Goal: Find specific page/section: Find specific page/section

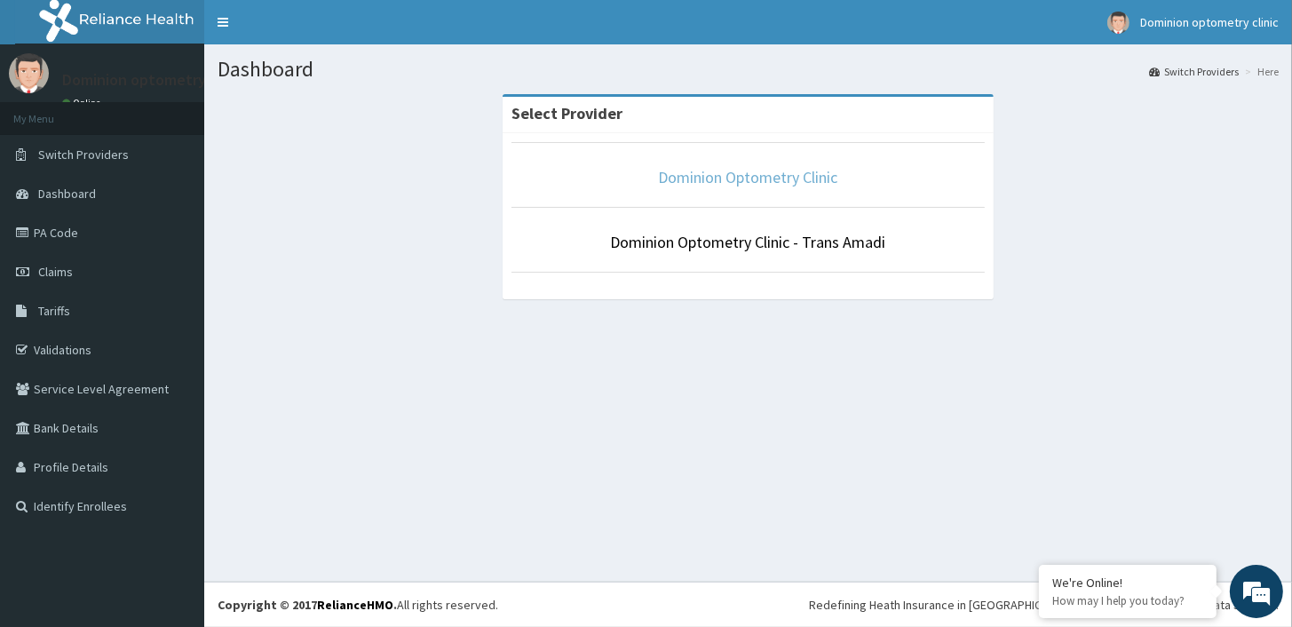
click at [742, 177] on link "Dominion Optometry Clinic" at bounding box center [748, 177] width 179 height 20
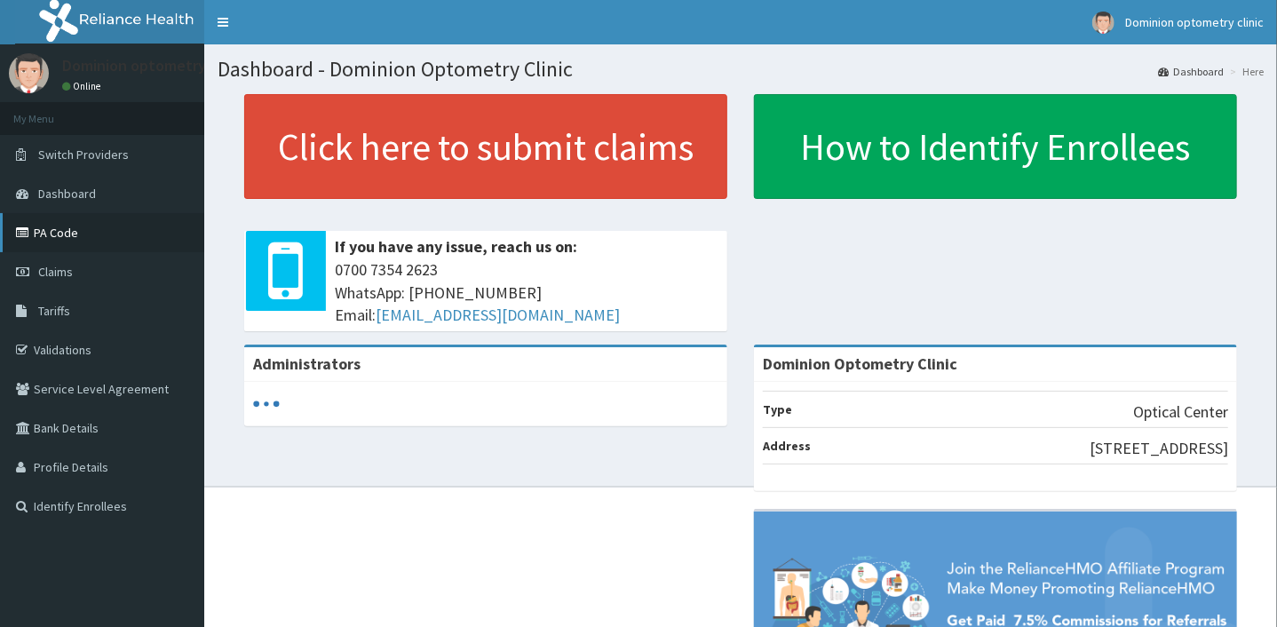
click at [132, 241] on link "PA Code" at bounding box center [102, 232] width 204 height 39
